Goal: Task Accomplishment & Management: Manage account settings

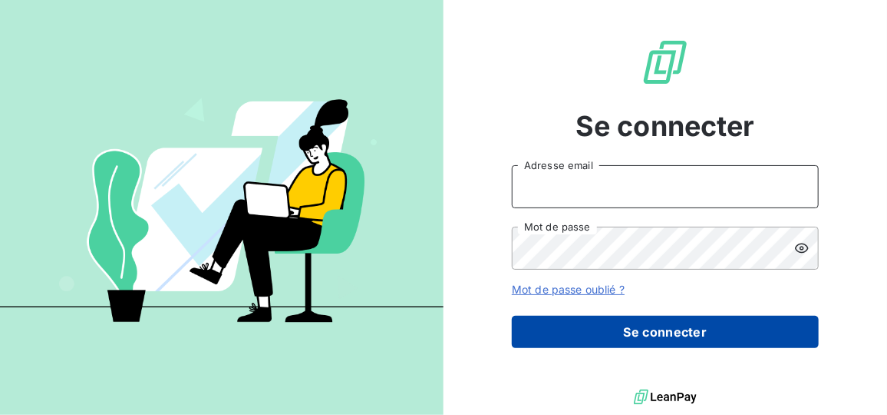
type input "[EMAIL_ADDRESS][DOMAIN_NAME]"
click at [620, 334] on button "Se connecter" at bounding box center [665, 332] width 307 height 32
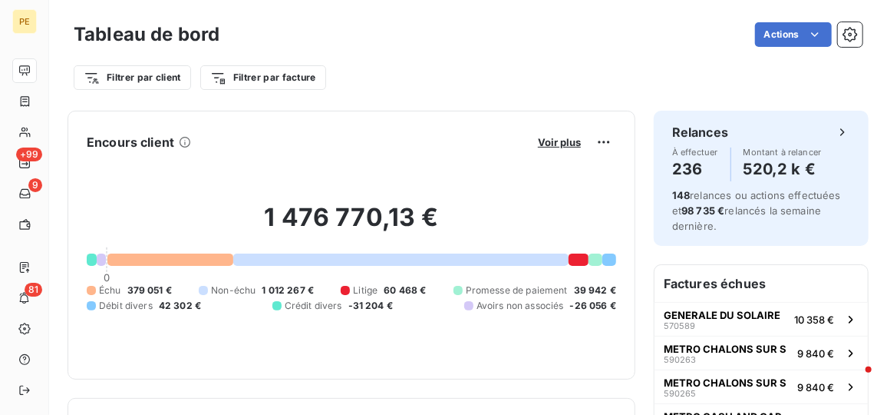
scroll to position [2, 0]
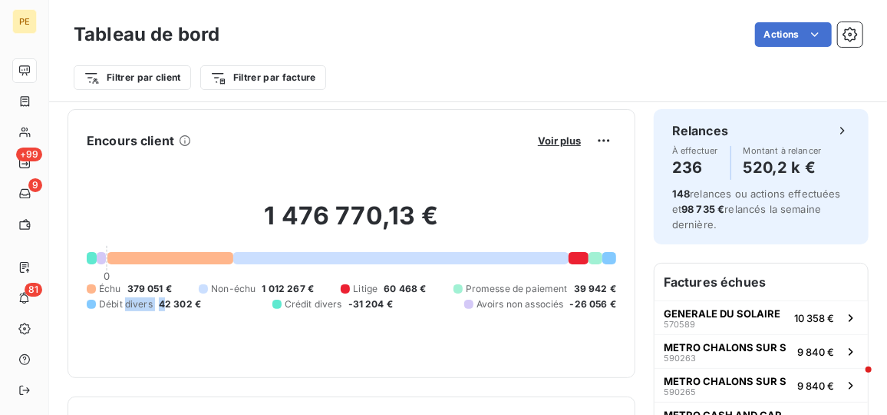
drag, startPoint x: 167, startPoint y: 297, endPoint x: 124, endPoint y: 298, distance: 42.2
click at [124, 298] on div "Débit divers 42 302 €" at bounding box center [144, 304] width 114 height 14
drag, startPoint x: 124, startPoint y: 298, endPoint x: 175, endPoint y: 289, distance: 51.4
click at [169, 289] on span "379 051 €" at bounding box center [149, 289] width 45 height 14
drag, startPoint x: 170, startPoint y: 289, endPoint x: 130, endPoint y: 285, distance: 40.9
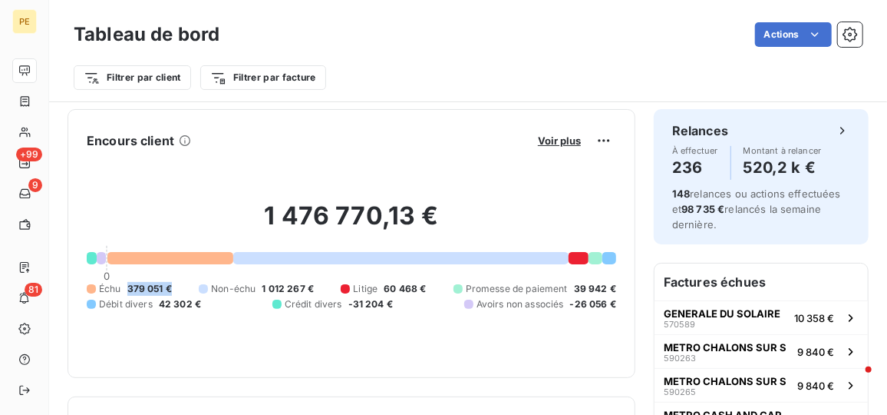
click at [130, 285] on div "Échu 379 051 € Non-échu 1 012 267 € Litige 60 468 € Promesse de paiement 39 942…" at bounding box center [352, 296] width 530 height 29
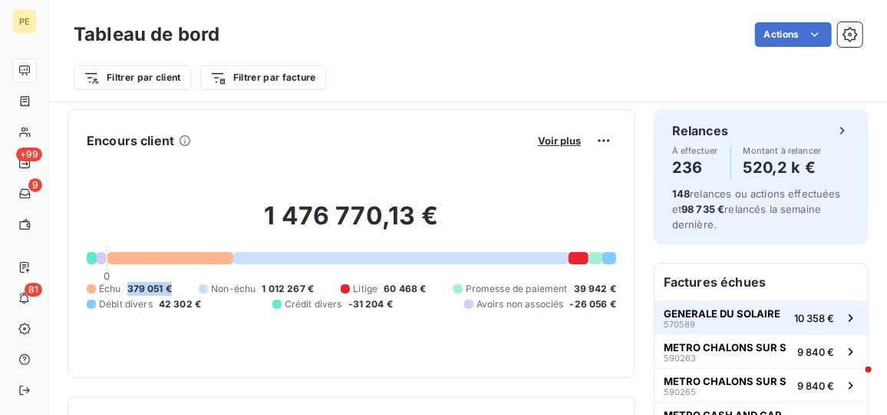
click at [743, 318] on span "GENERALE DU SOLAIRE" at bounding box center [722, 313] width 117 height 12
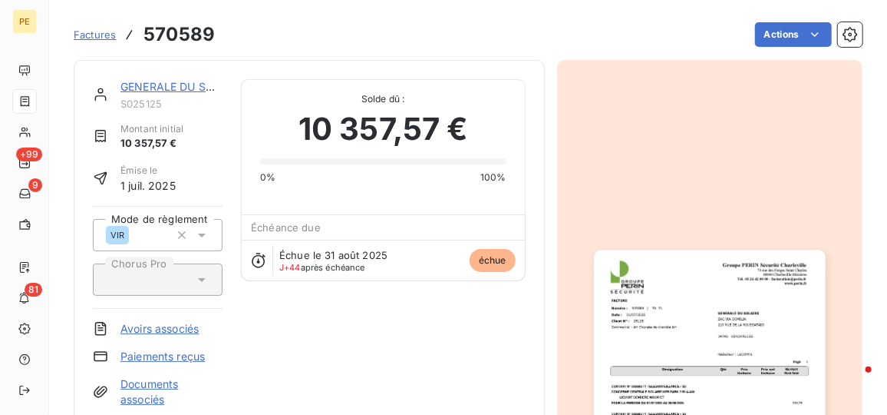
click at [180, 89] on link "GENERALE DU SOLAIRE" at bounding box center [183, 86] width 124 height 13
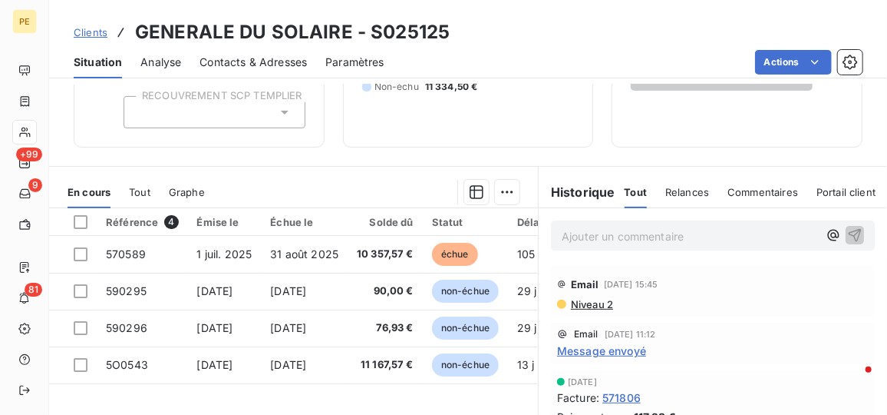
scroll to position [318, 0]
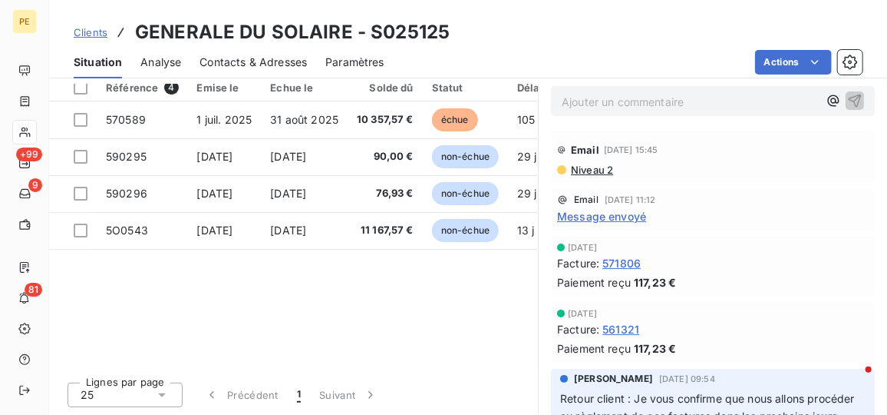
click at [593, 213] on span "Message envoyé" at bounding box center [601, 216] width 89 height 16
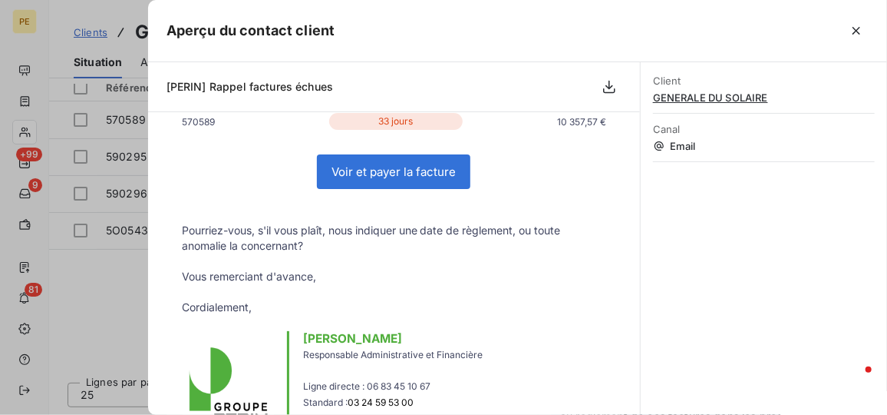
scroll to position [0, 0]
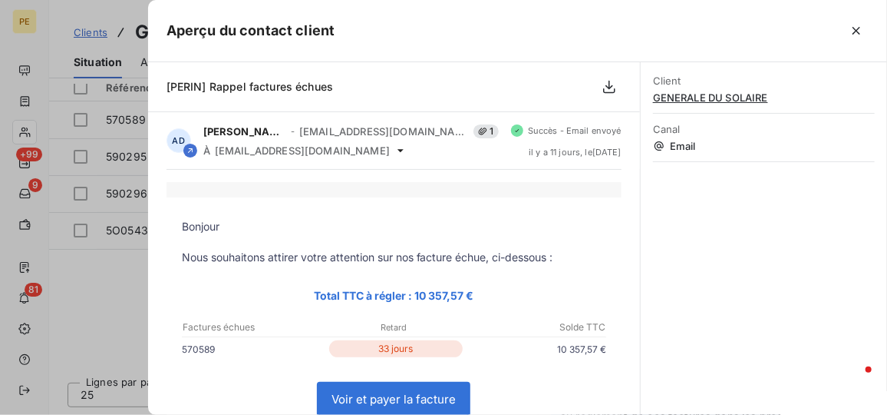
click at [386, 400] on link "Voir et payer la facture" at bounding box center [394, 398] width 152 height 33
click at [857, 26] on icon "button" at bounding box center [856, 30] width 15 height 15
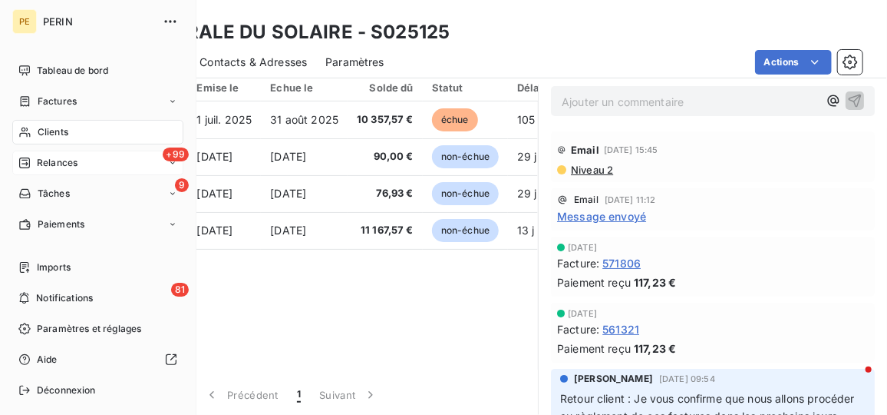
click at [56, 164] on span "Relances" at bounding box center [57, 163] width 41 height 14
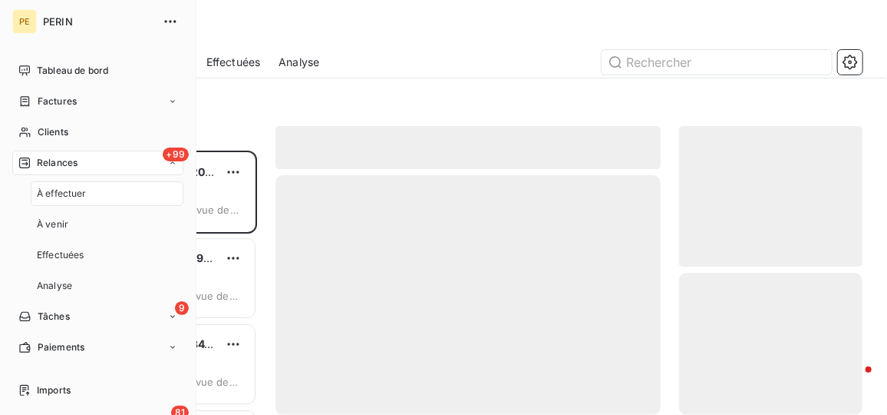
scroll to position [253, 173]
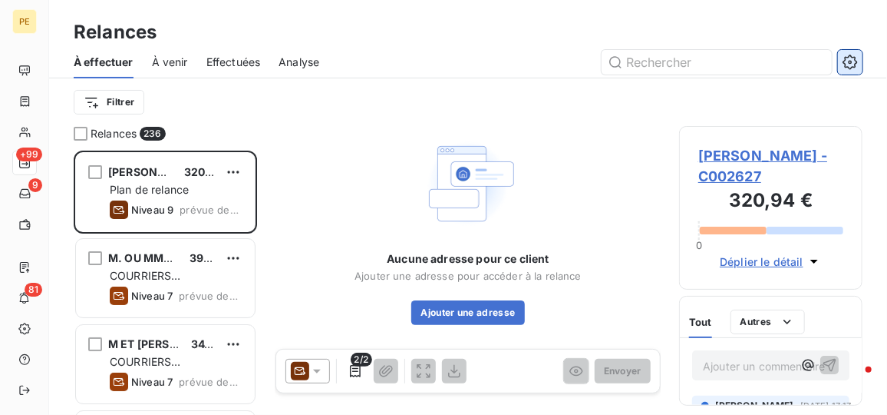
click at [862, 61] on button "button" at bounding box center [850, 62] width 25 height 25
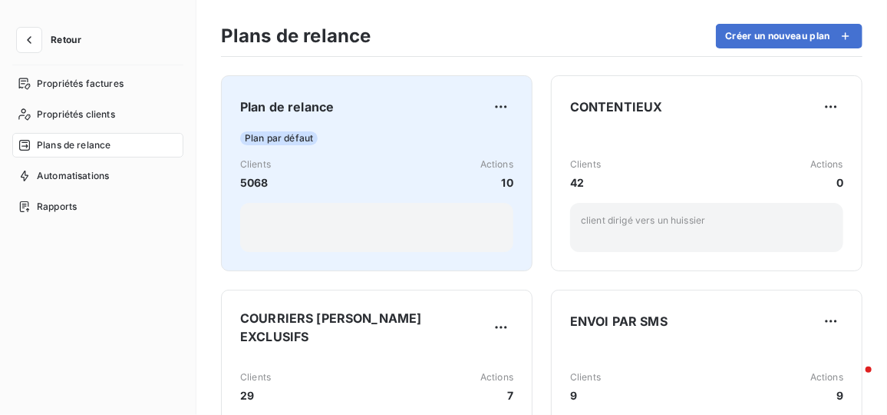
click at [385, 136] on div "Plan par défaut" at bounding box center [376, 138] width 273 height 14
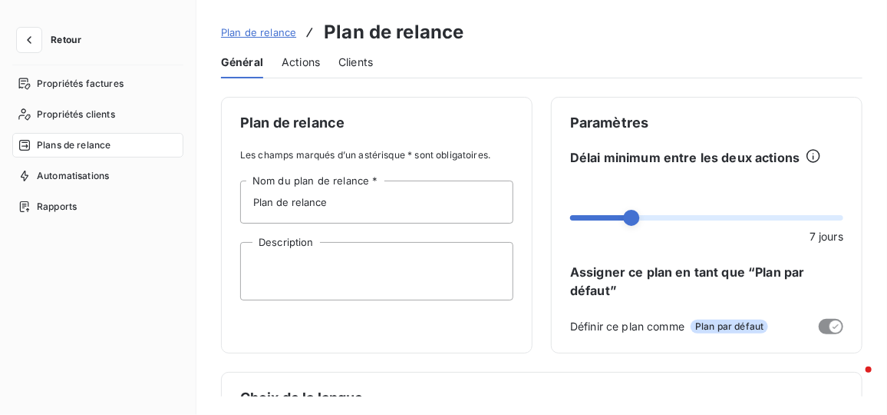
click at [304, 64] on span "Actions" at bounding box center [301, 62] width 38 height 15
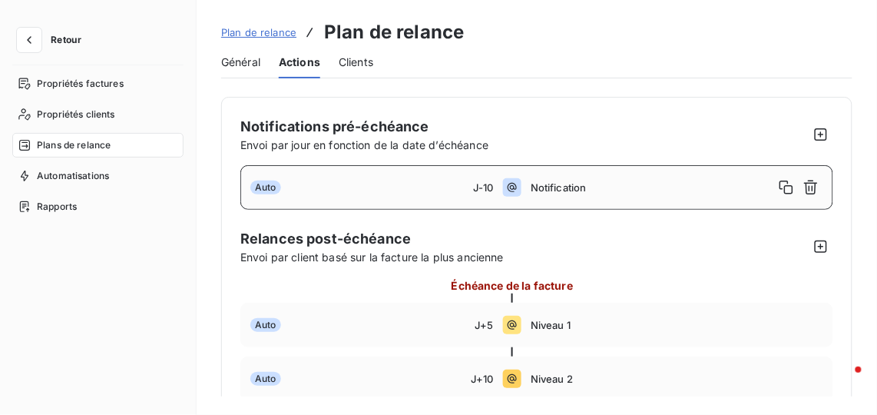
click at [557, 187] on span "Notification" at bounding box center [651, 187] width 243 height 12
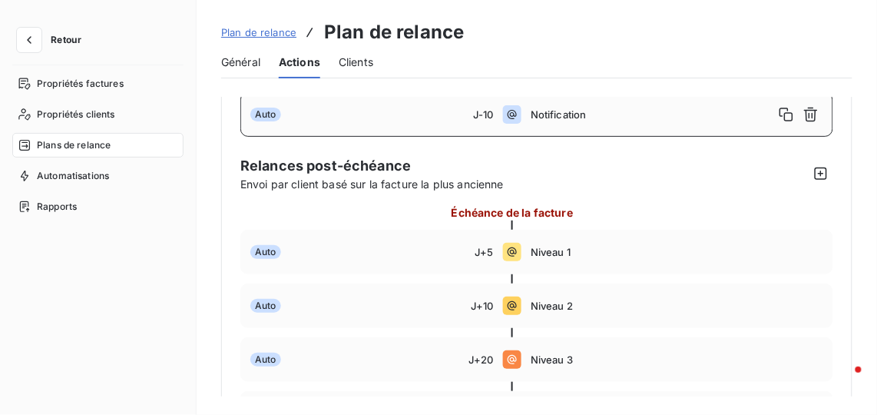
scroll to position [69, 0]
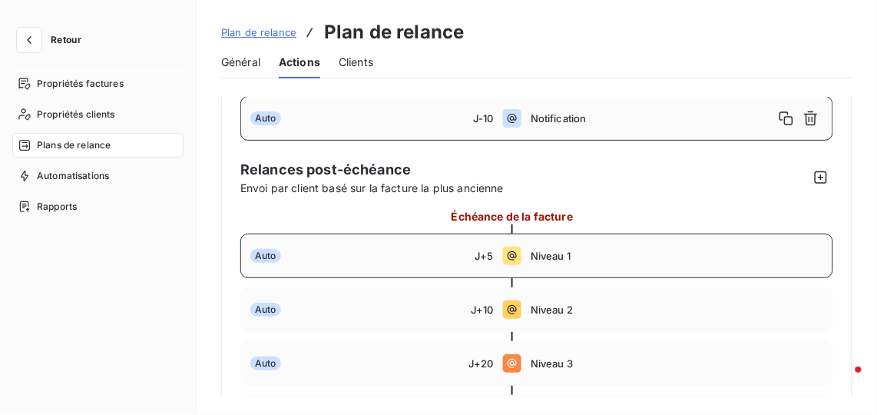
click at [537, 247] on div "Auto J+5 Niveau 1" at bounding box center [536, 255] width 593 height 45
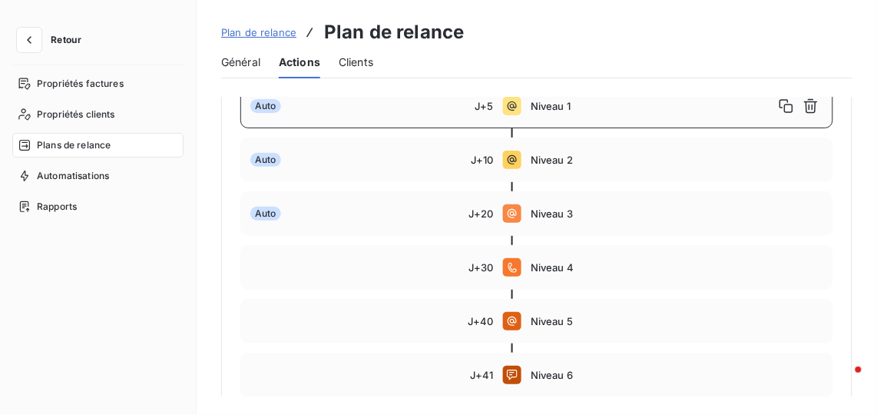
scroll to position [160, 0]
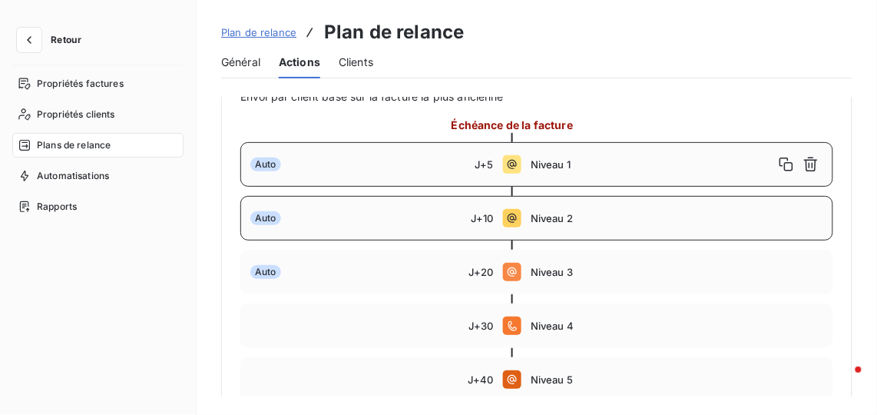
click at [570, 220] on span "Niveau 2" at bounding box center [676, 218] width 292 height 12
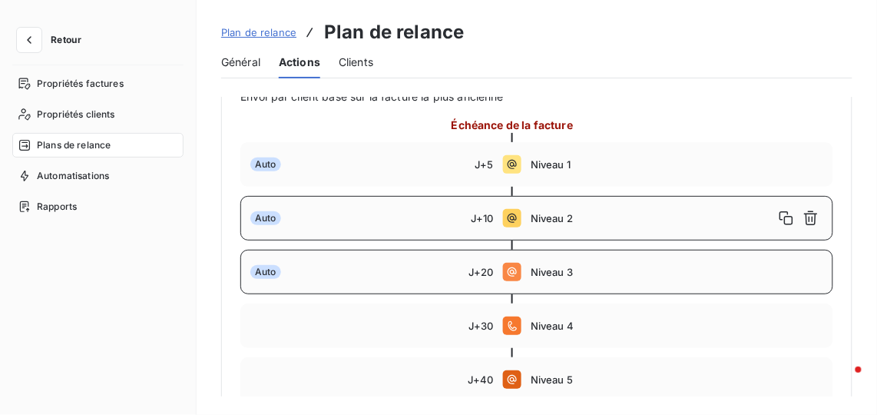
click at [557, 273] on span "Niveau 3" at bounding box center [676, 272] width 292 height 12
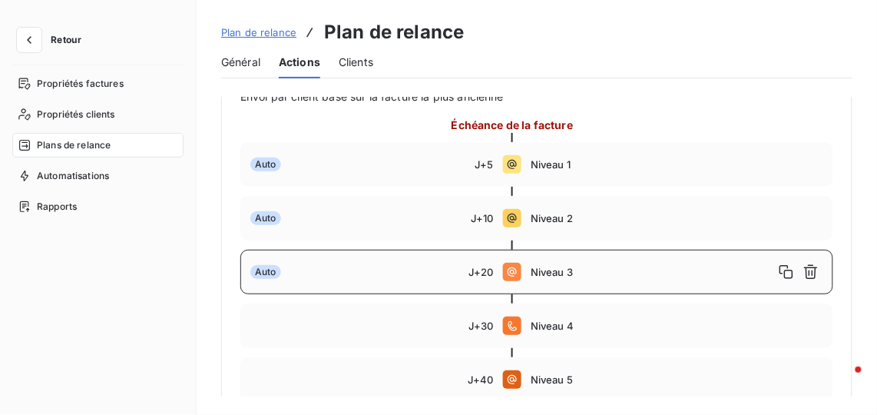
type input "20"
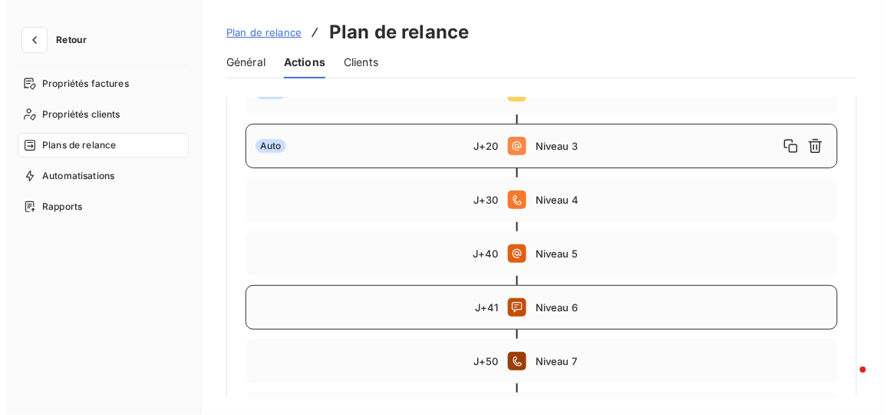
scroll to position [370, 0]
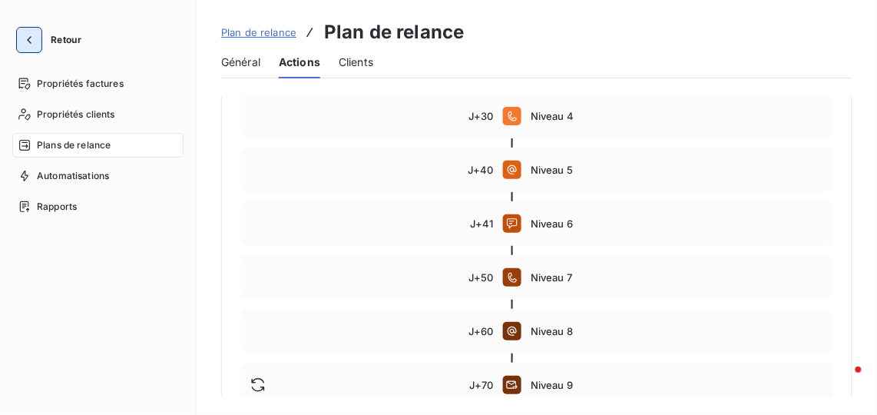
click at [24, 41] on icon "button" at bounding box center [28, 39] width 15 height 15
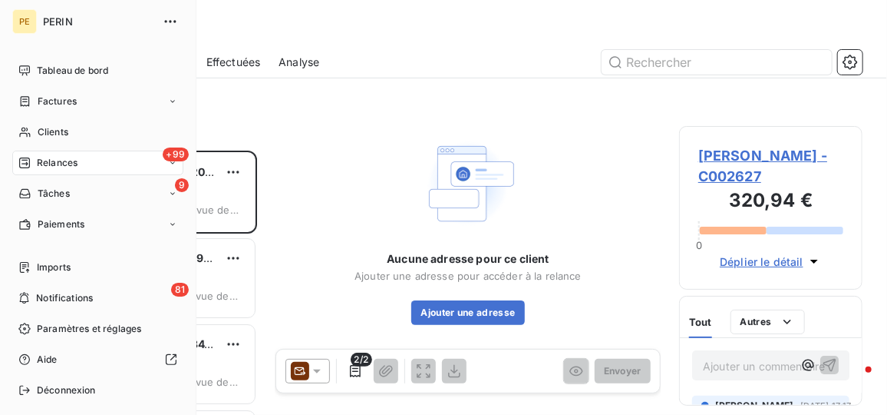
scroll to position [253, 173]
click at [48, 132] on span "Clients" at bounding box center [53, 132] width 31 height 14
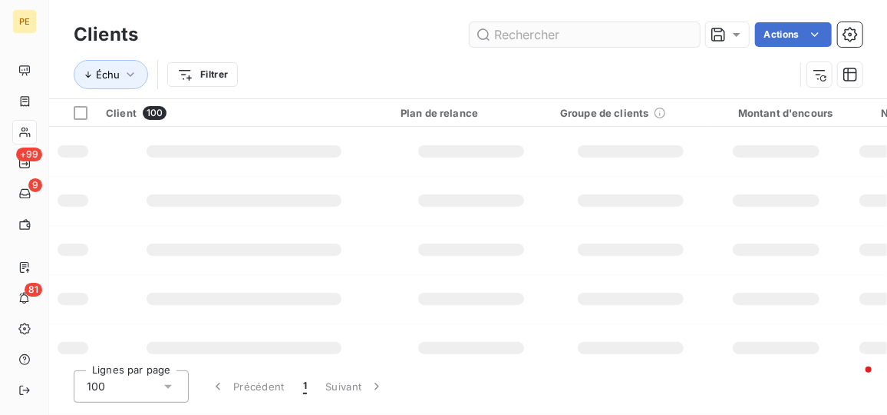
click at [523, 22] on input "text" at bounding box center [585, 34] width 230 height 25
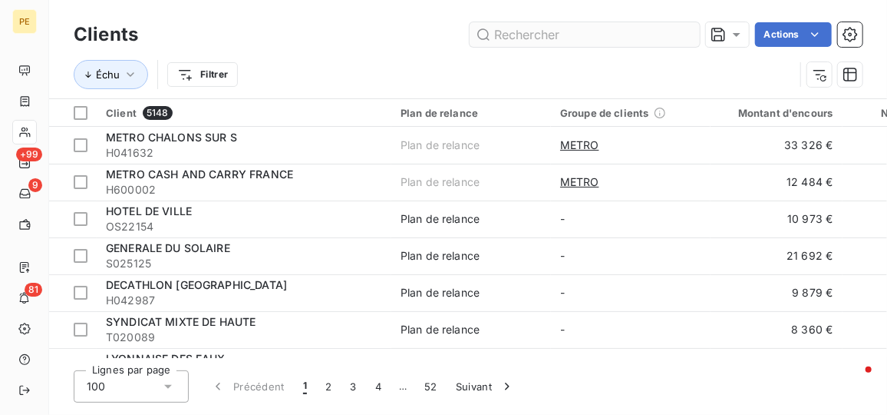
click at [525, 30] on input "text" at bounding box center [585, 34] width 230 height 25
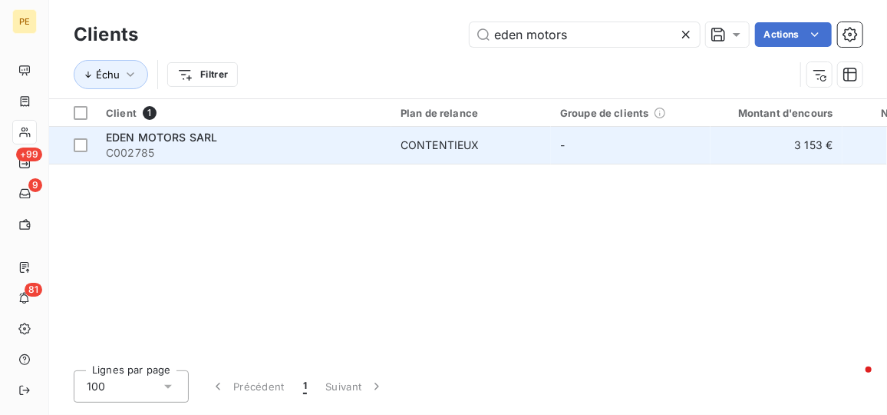
type input "eden motors"
click at [167, 138] on span "EDEN MOTORS SARL" at bounding box center [161, 137] width 111 height 13
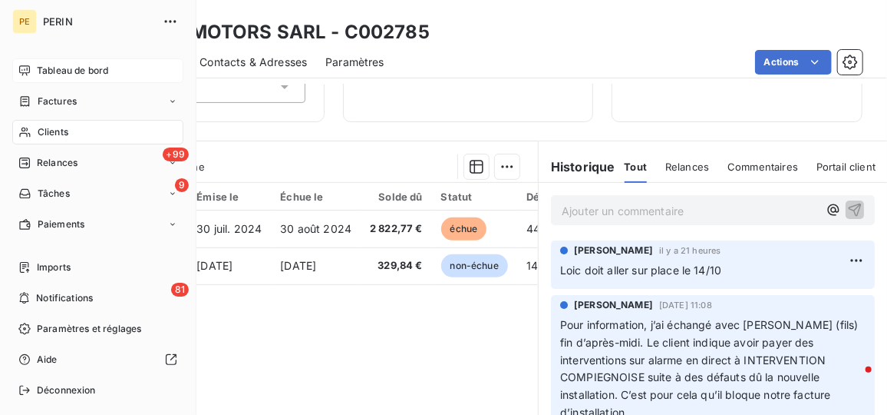
click at [94, 74] on span "Tableau de bord" at bounding box center [72, 71] width 71 height 14
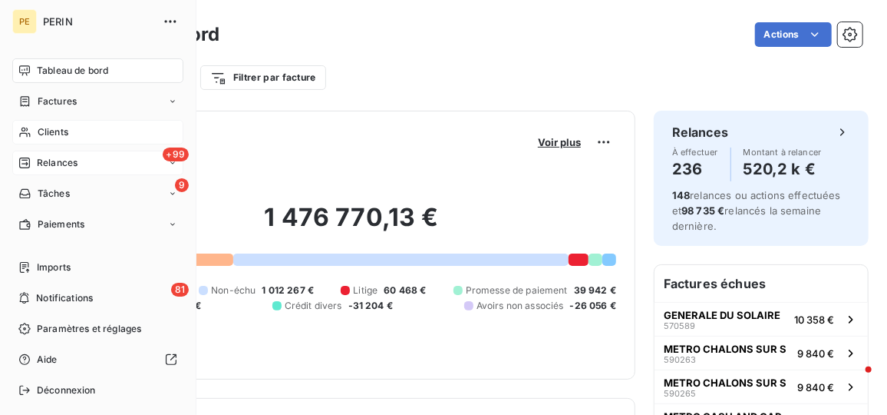
click at [86, 164] on div "+99 Relances" at bounding box center [97, 162] width 171 height 25
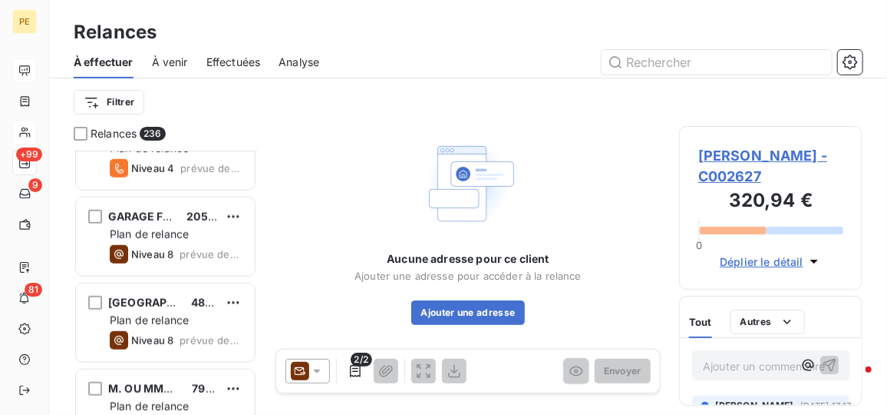
scroll to position [17655, 0]
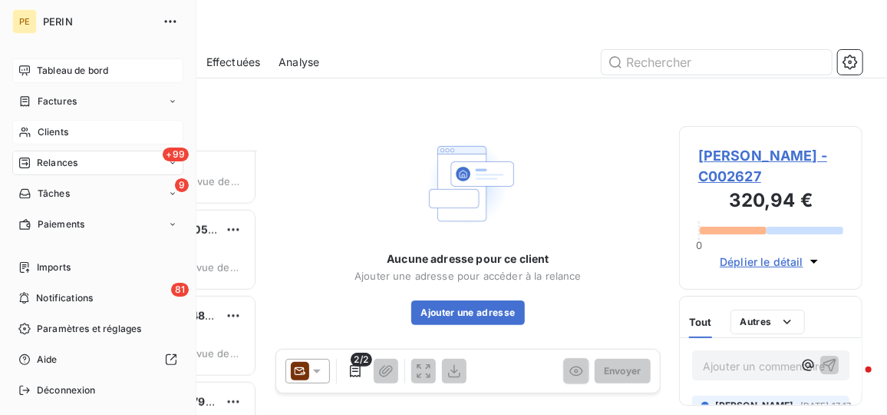
click at [61, 69] on span "Tableau de bord" at bounding box center [72, 71] width 71 height 14
